Goal: Task Accomplishment & Management: Manage account settings

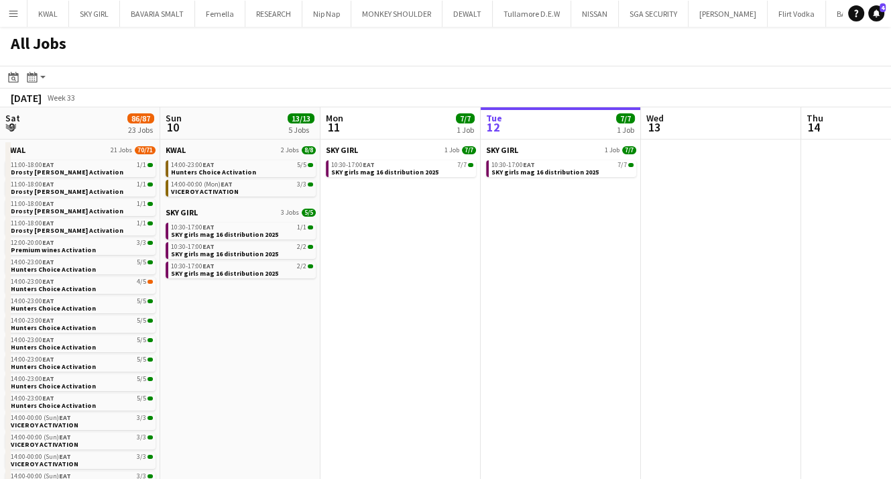
scroll to position [0, 321]
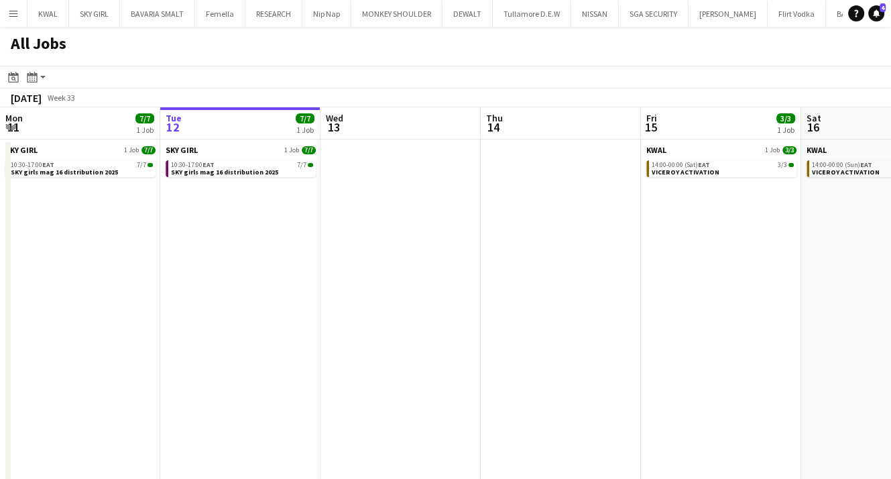
click at [657, 290] on app-date-cell "KWAL 1 Job 3/3 14:00-00:00 (Sat) EAT 3/3 VICEROY ACTIVATION" at bounding box center [721, 405] width 160 height 531
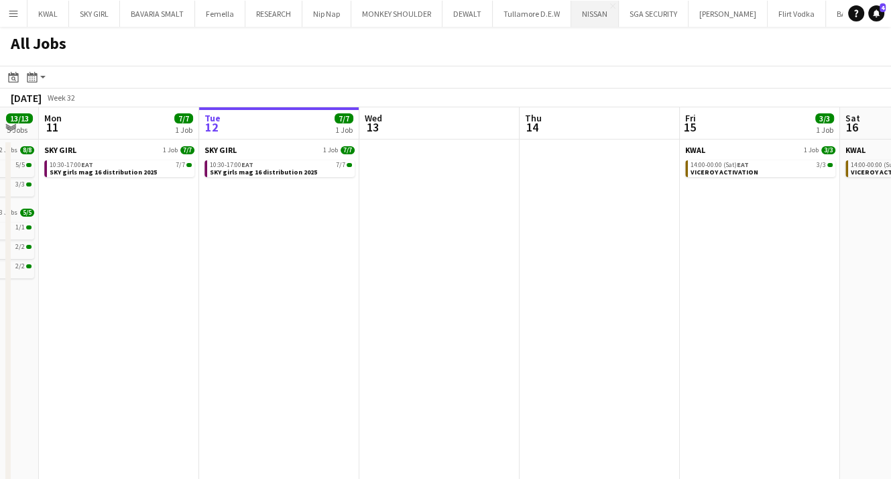
drag, startPoint x: 172, startPoint y: 279, endPoint x: 574, endPoint y: 3, distance: 488.2
click at [268, 264] on app-calendar-viewport "Sat 9 86/87 23 Jobs Sun 10 13/13 5 Jobs Mon 11 7/7 1 Job Tue 12 7/7 1 Job Wed 1…" at bounding box center [445, 388] width 891 height 563
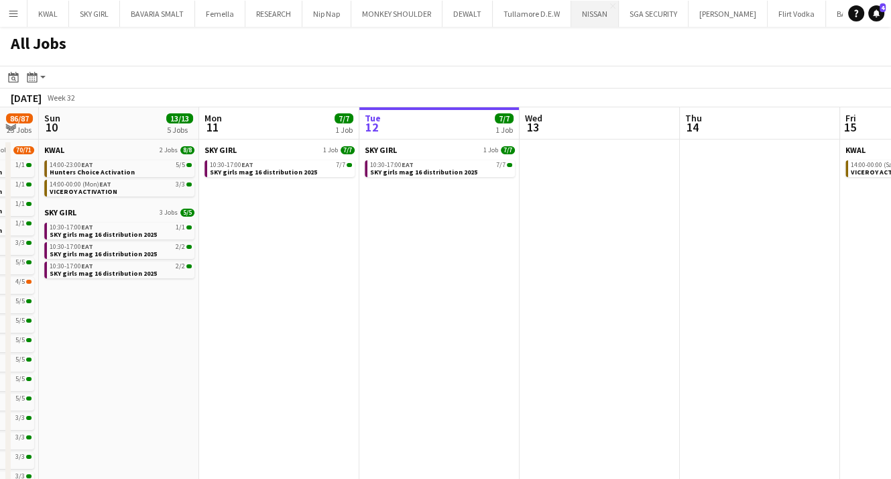
scroll to position [0, 384]
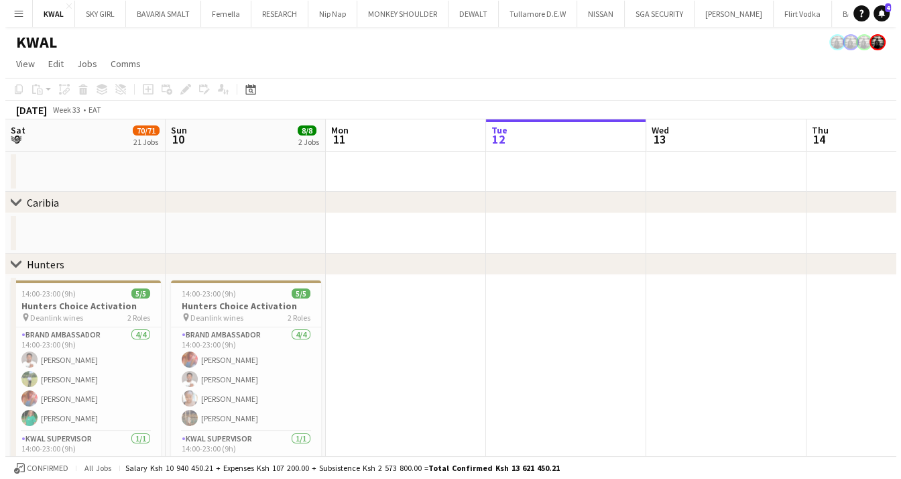
scroll to position [0, 321]
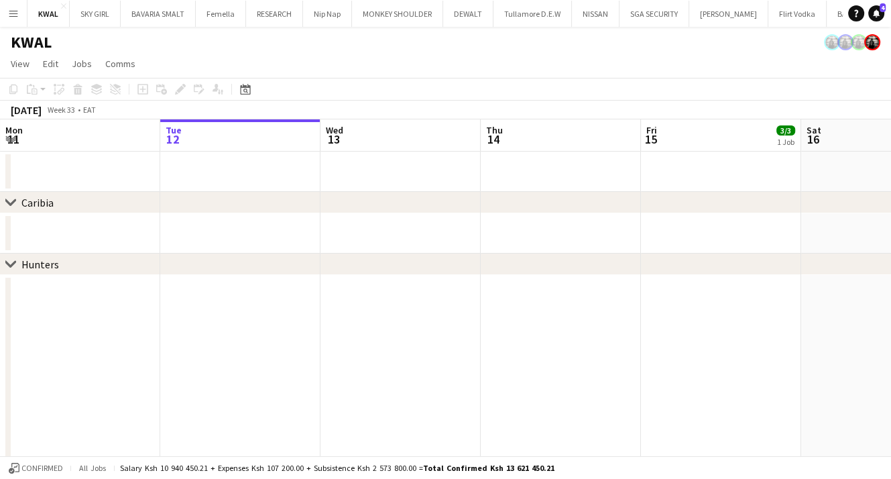
click at [15, 15] on app-icon "Menu" at bounding box center [13, 13] width 11 height 11
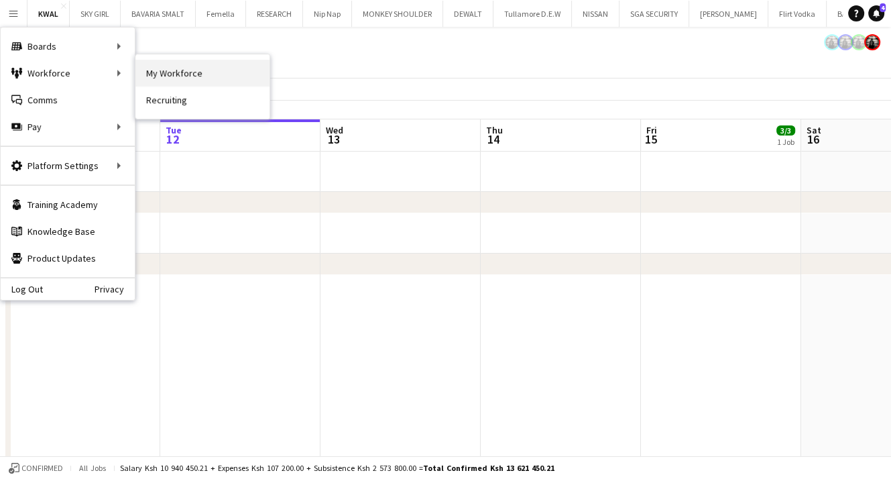
click at [158, 70] on link "My Workforce" at bounding box center [202, 73] width 134 height 27
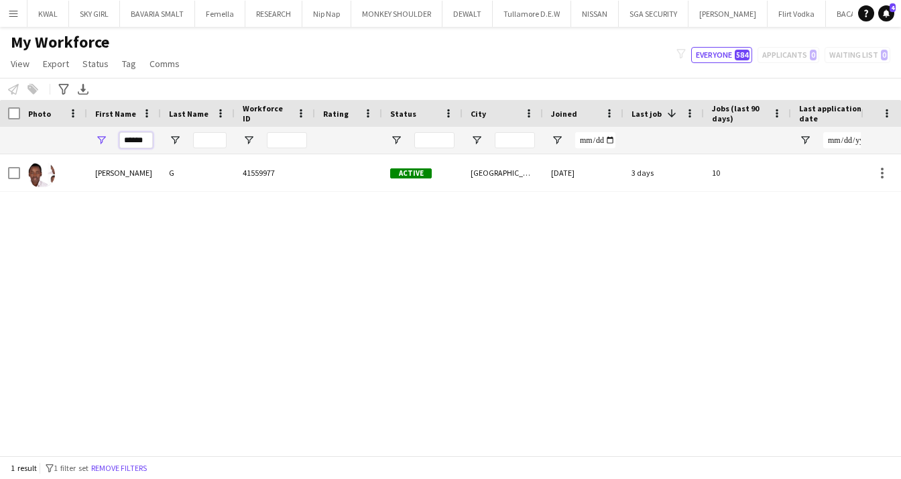
drag, startPoint x: 146, startPoint y: 140, endPoint x: 115, endPoint y: 143, distance: 31.0
click at [115, 143] on div "******" at bounding box center [124, 140] width 74 height 27
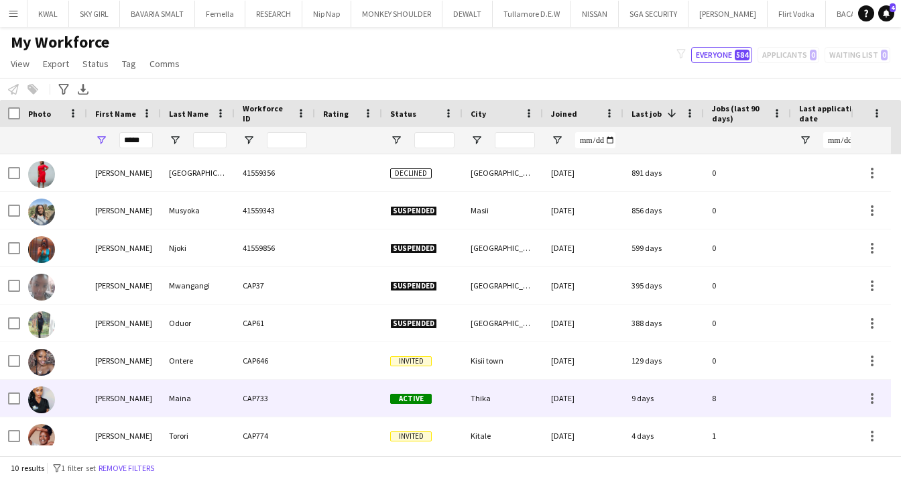
click at [114, 400] on div "Juliet" at bounding box center [124, 398] width 74 height 37
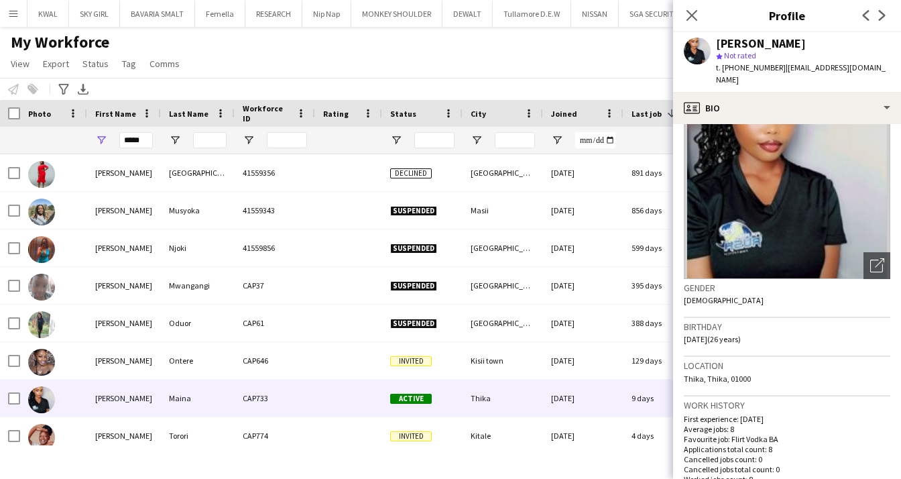
scroll to position [432, 0]
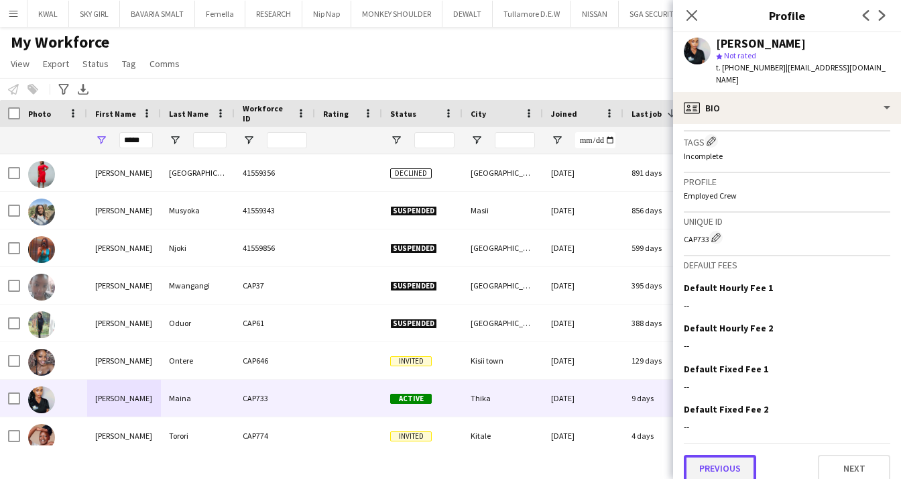
click at [716, 464] on button "Previous" at bounding box center [720, 468] width 72 height 27
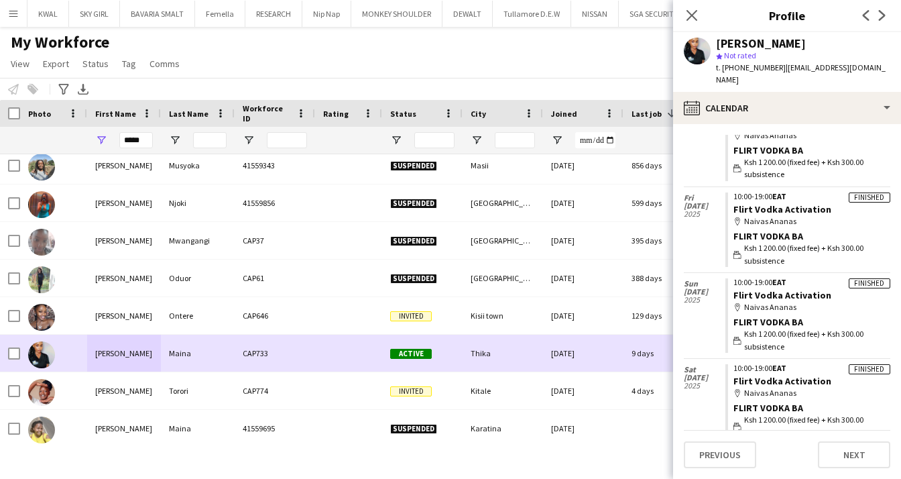
scroll to position [85, 0]
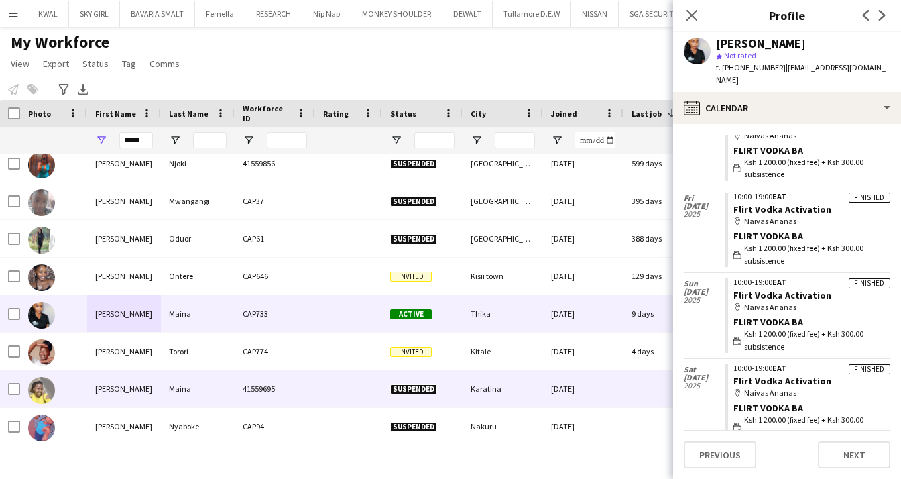
click at [154, 392] on div "Juliet" at bounding box center [124, 388] width 74 height 37
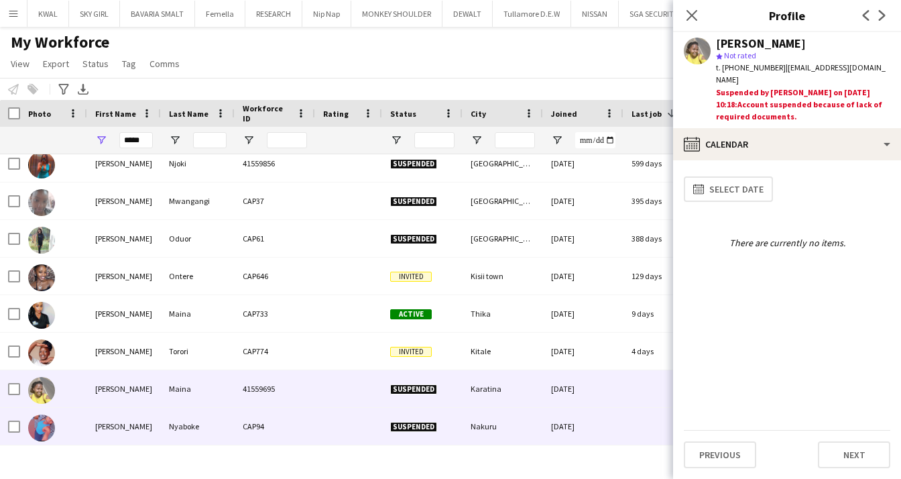
click at [99, 430] on div "Juliet" at bounding box center [124, 426] width 74 height 37
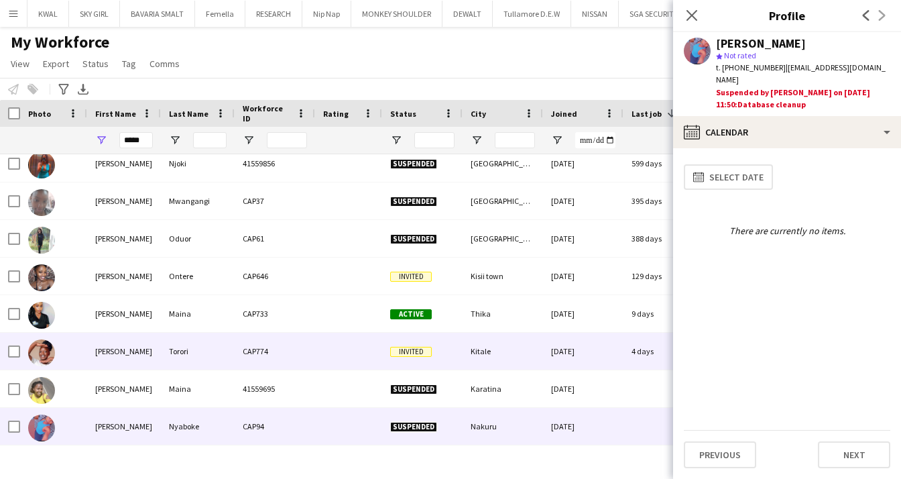
click at [129, 361] on div "Juliet" at bounding box center [124, 351] width 74 height 37
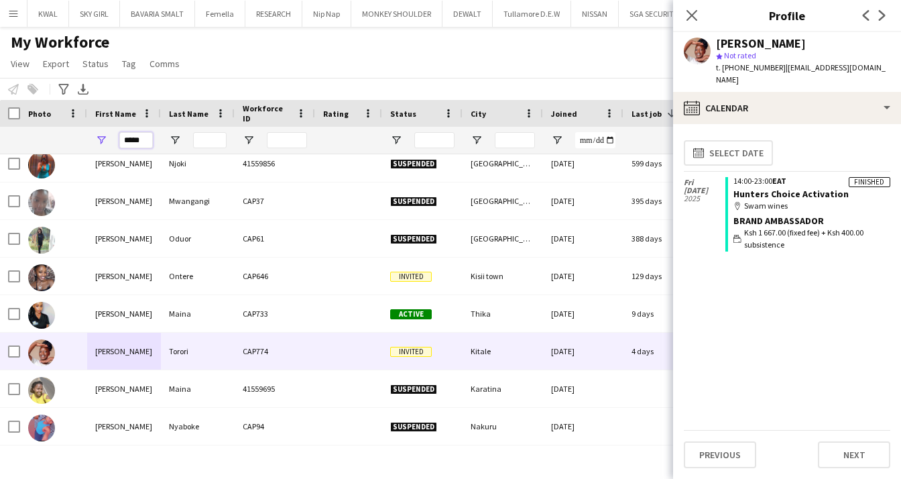
click at [148, 147] on input "*****" at bounding box center [136, 140] width 34 height 16
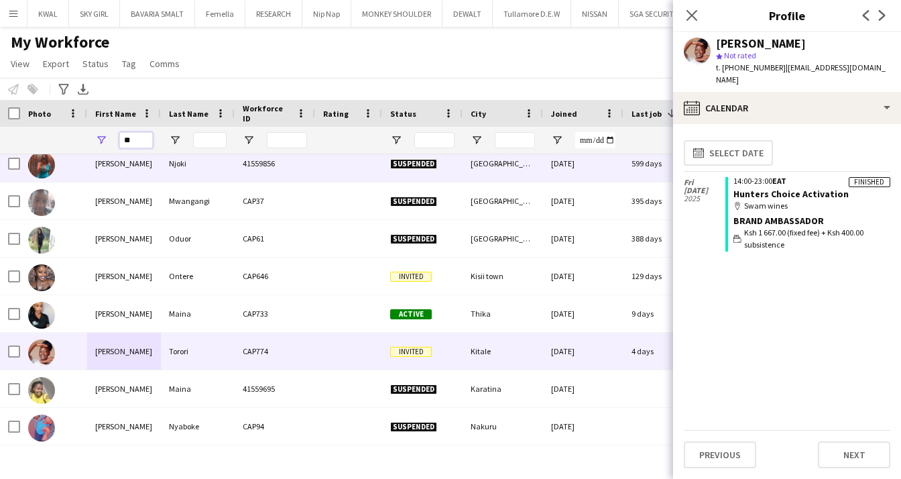
type input "*"
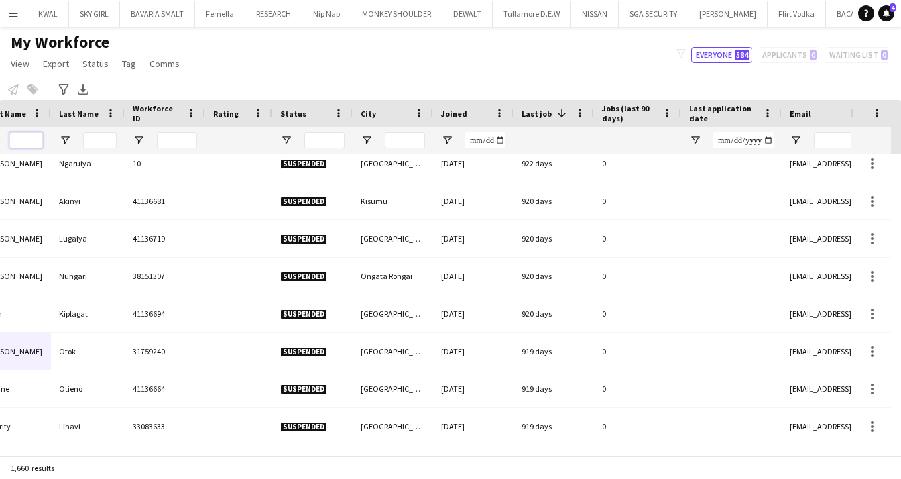
scroll to position [0, 0]
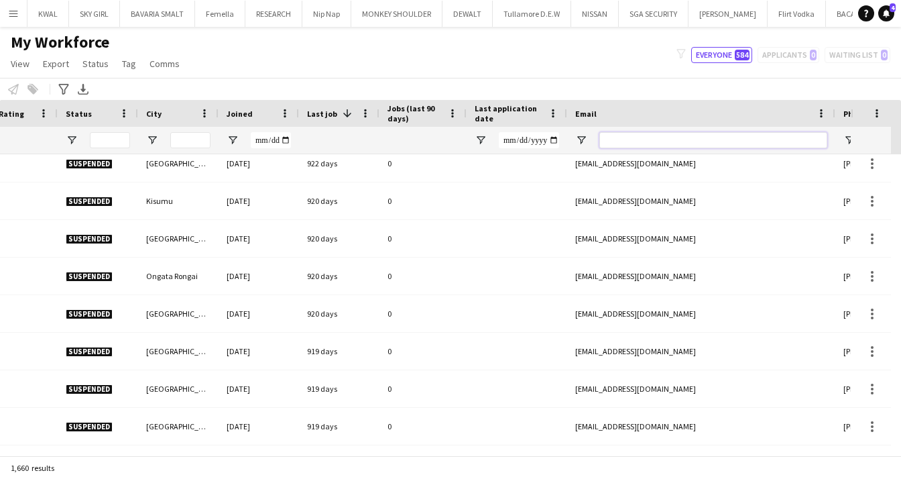
click at [647, 132] on input "Email Filter Input" at bounding box center [714, 140] width 228 height 16
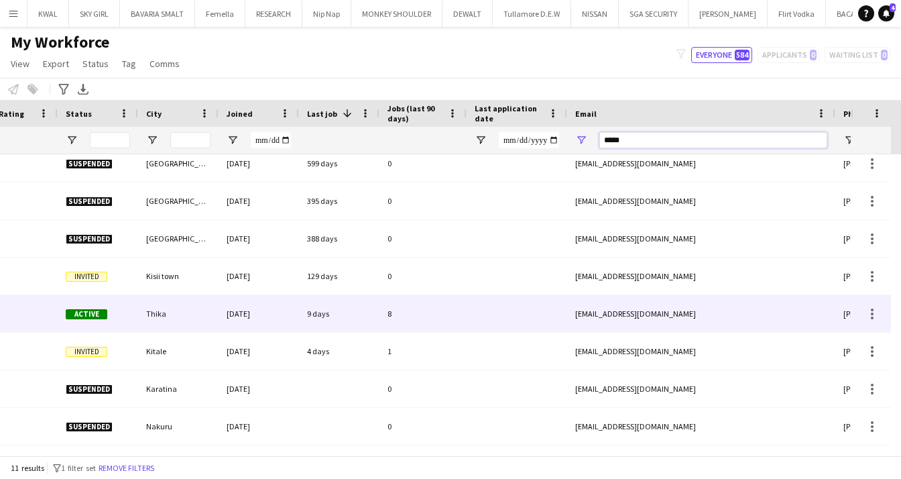
type input "*****"
click at [612, 317] on div "julietwanjugu6@gmail.com" at bounding box center [701, 313] width 268 height 37
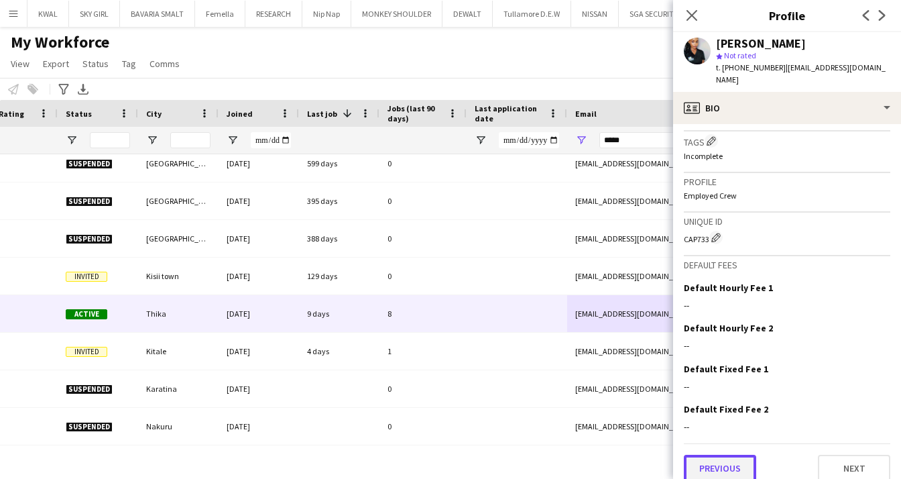
click at [728, 455] on button "Previous" at bounding box center [720, 468] width 72 height 27
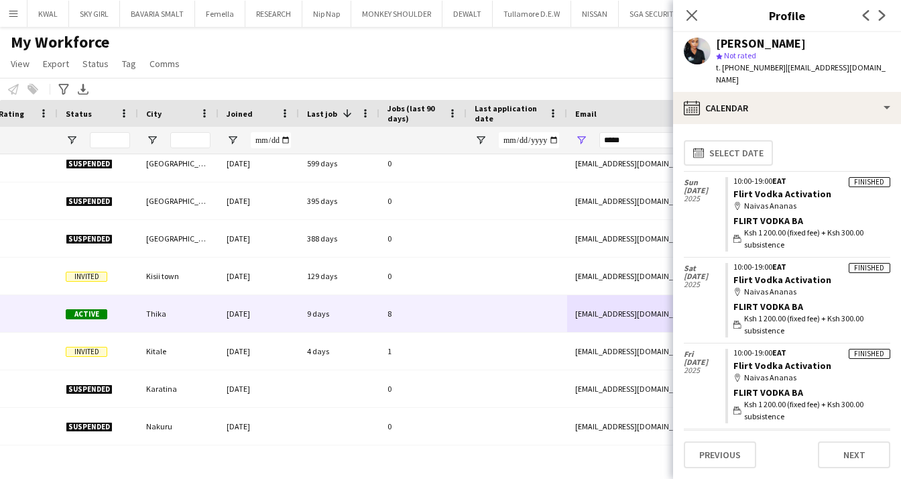
click at [559, 68] on div "My Workforce View Views Default view Captivate Compliance workforce per brand N…" at bounding box center [450, 55] width 901 height 46
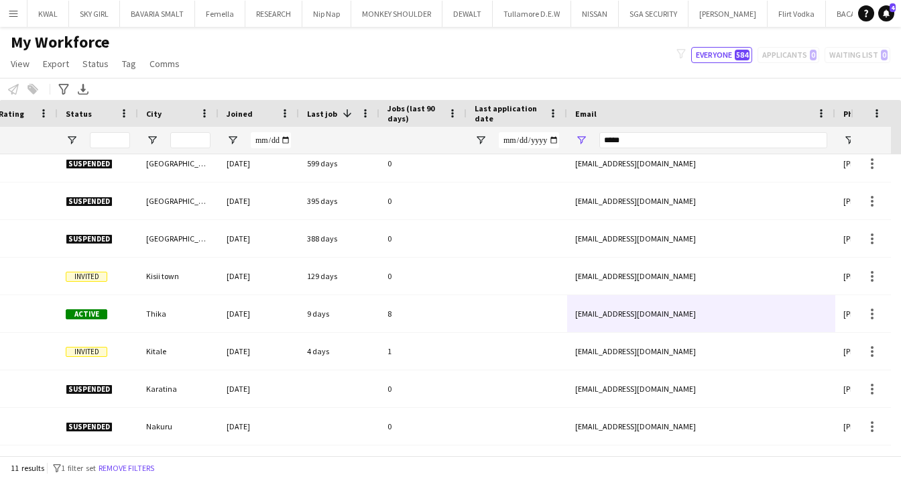
click at [696, 95] on div "Notify workforce Add to tag Select at least one crew to tag him or her. Advance…" at bounding box center [450, 89] width 901 height 22
